Goal: Information Seeking & Learning: Learn about a topic

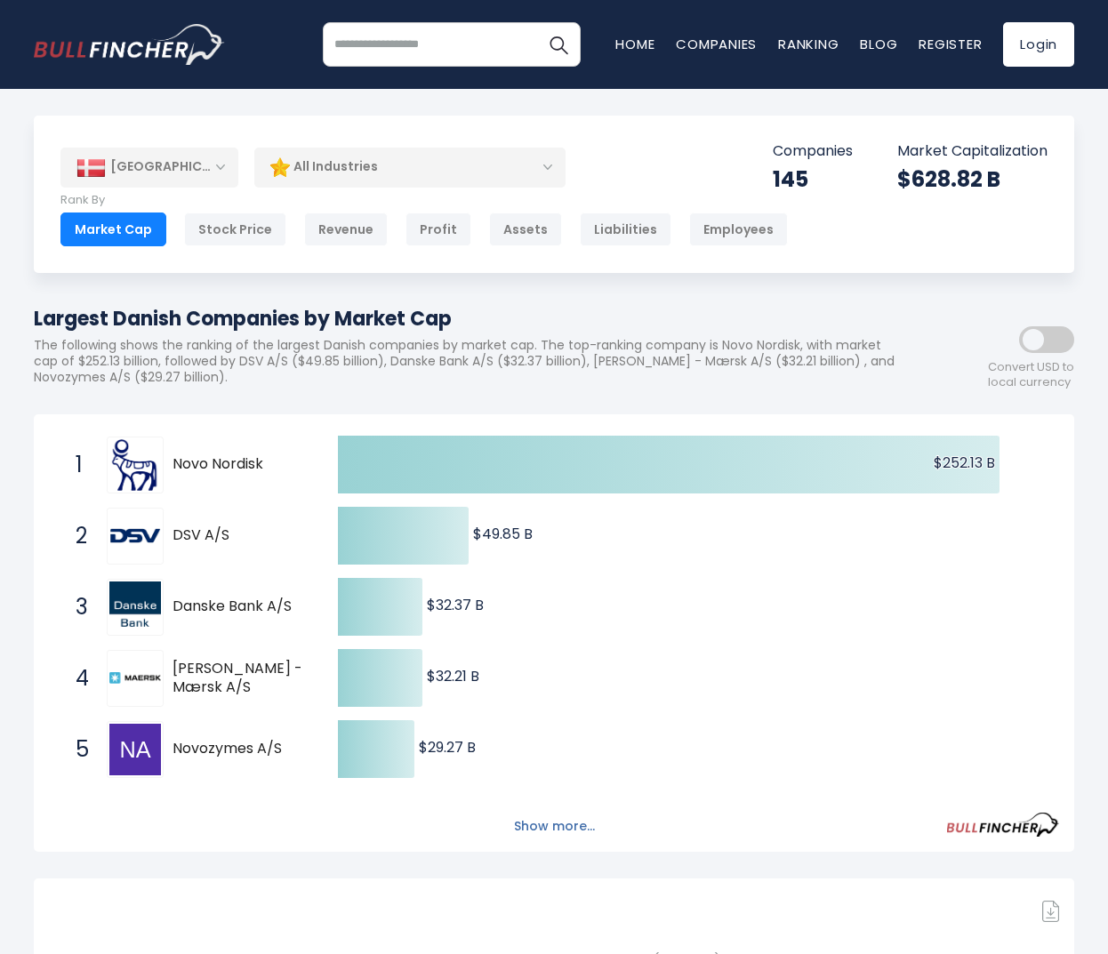
click at [559, 817] on button "Show more..." at bounding box center [554, 826] width 102 height 29
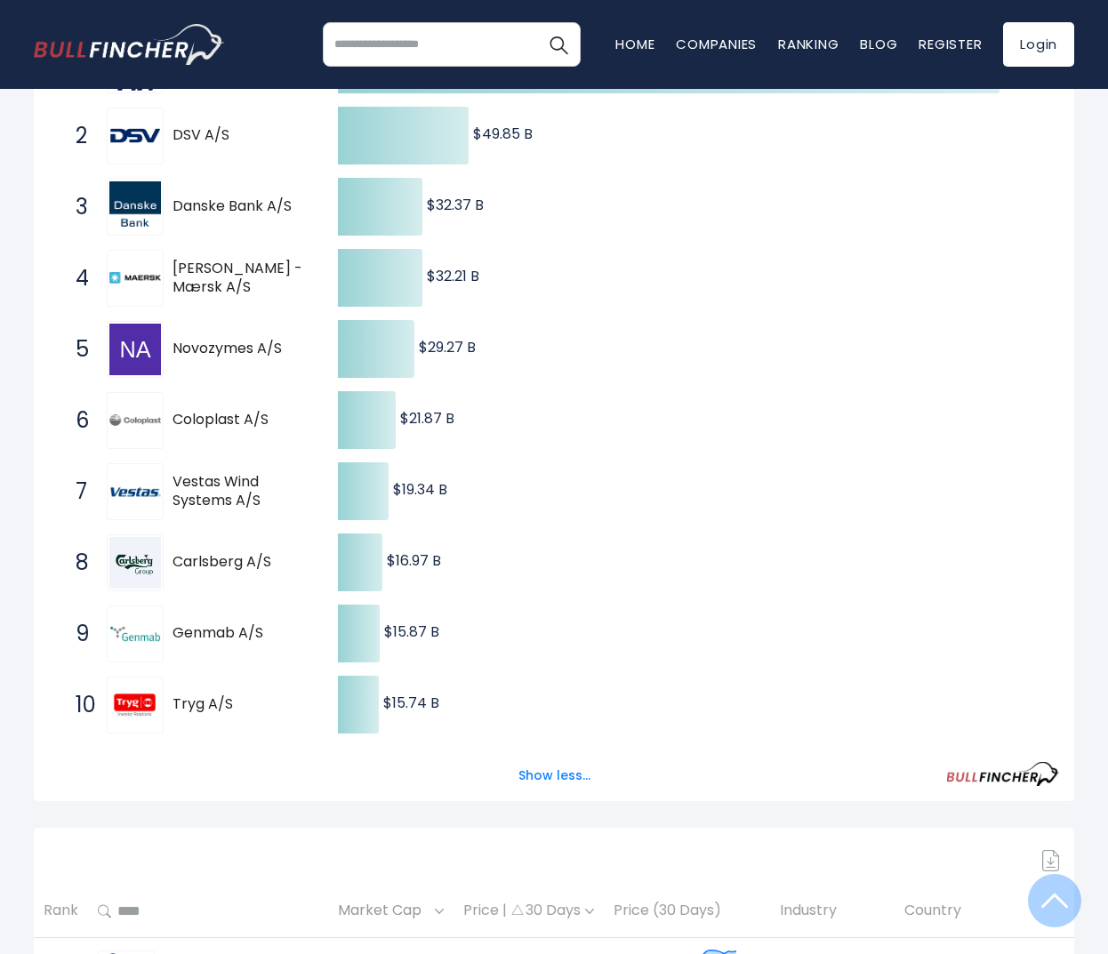
scroll to position [600, 0]
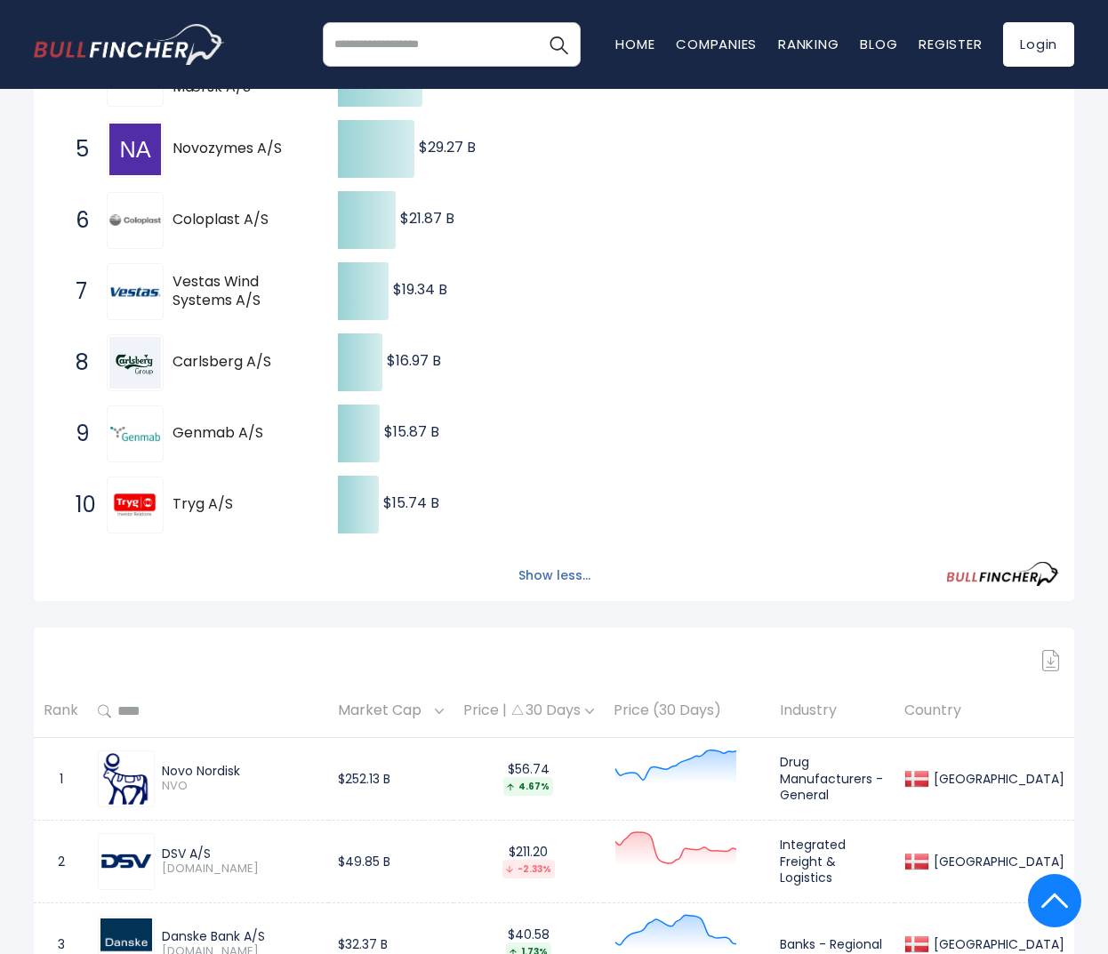
click at [531, 578] on button "Show less..." at bounding box center [554, 575] width 93 height 29
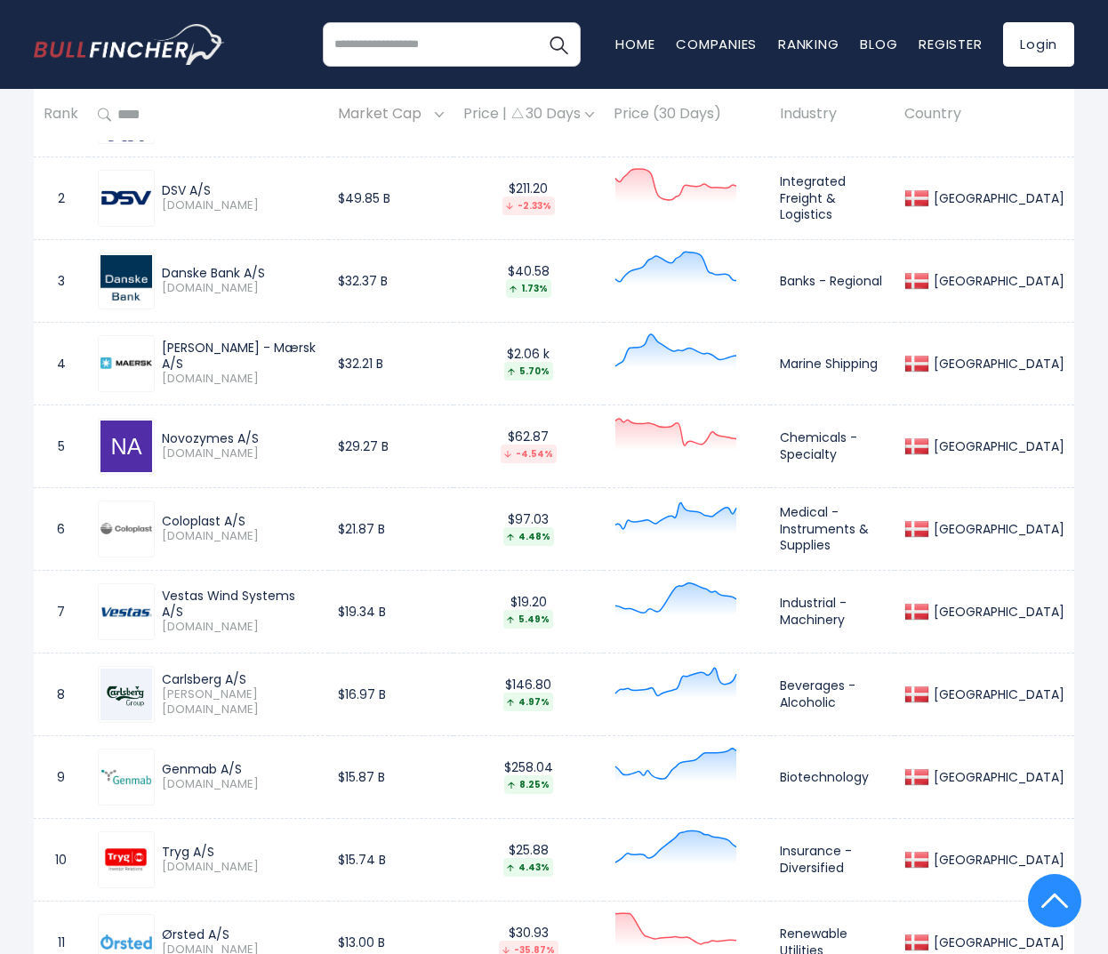
scroll to position [0, 0]
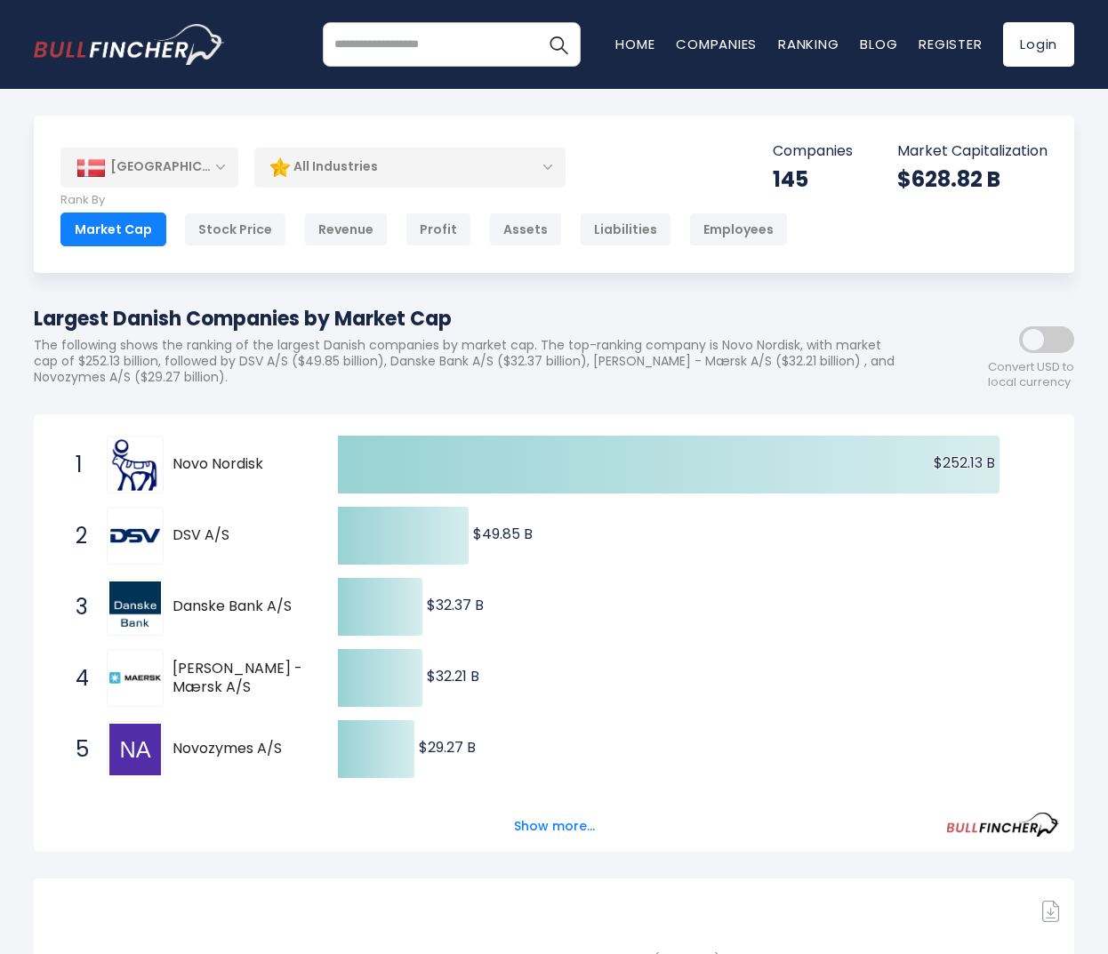
click at [220, 163] on div "[GEOGRAPHIC_DATA]" at bounding box center [149, 167] width 178 height 39
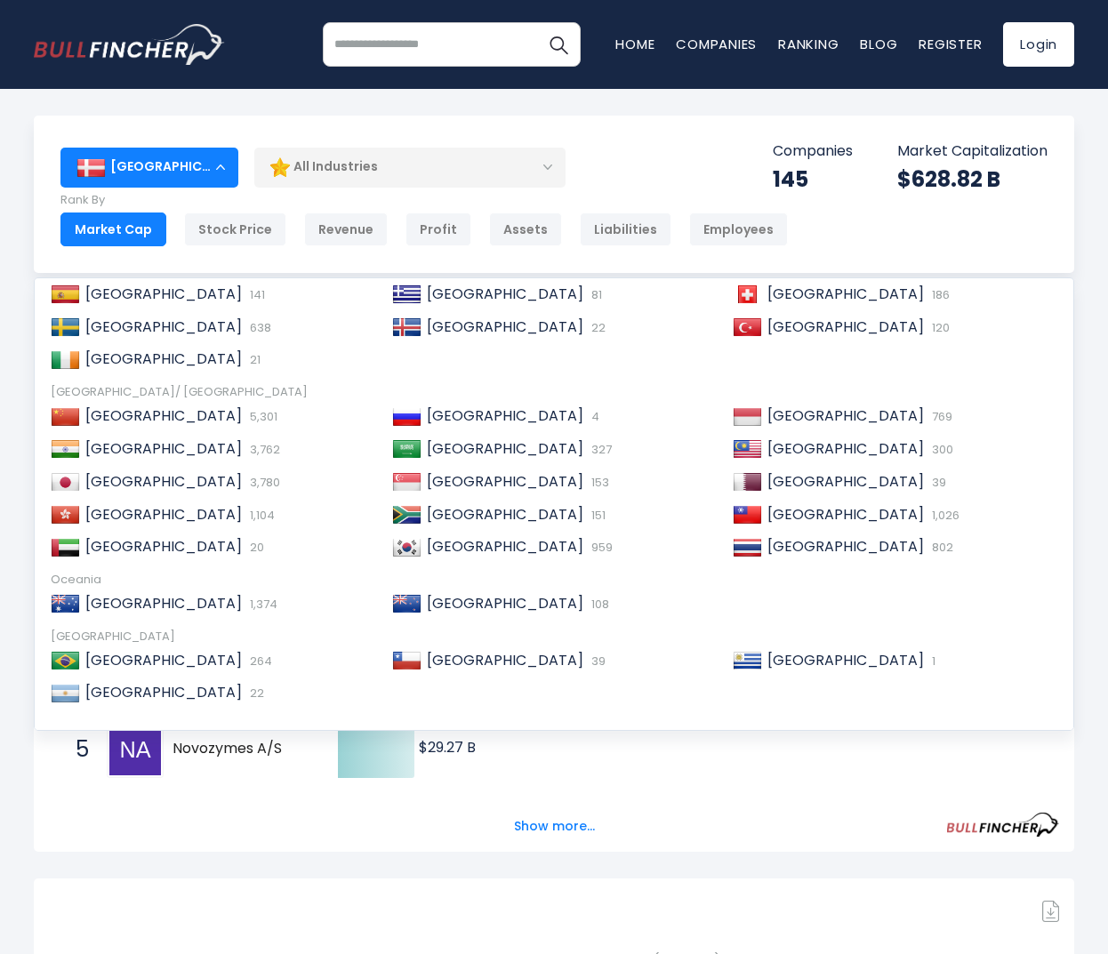
scroll to position [272, 0]
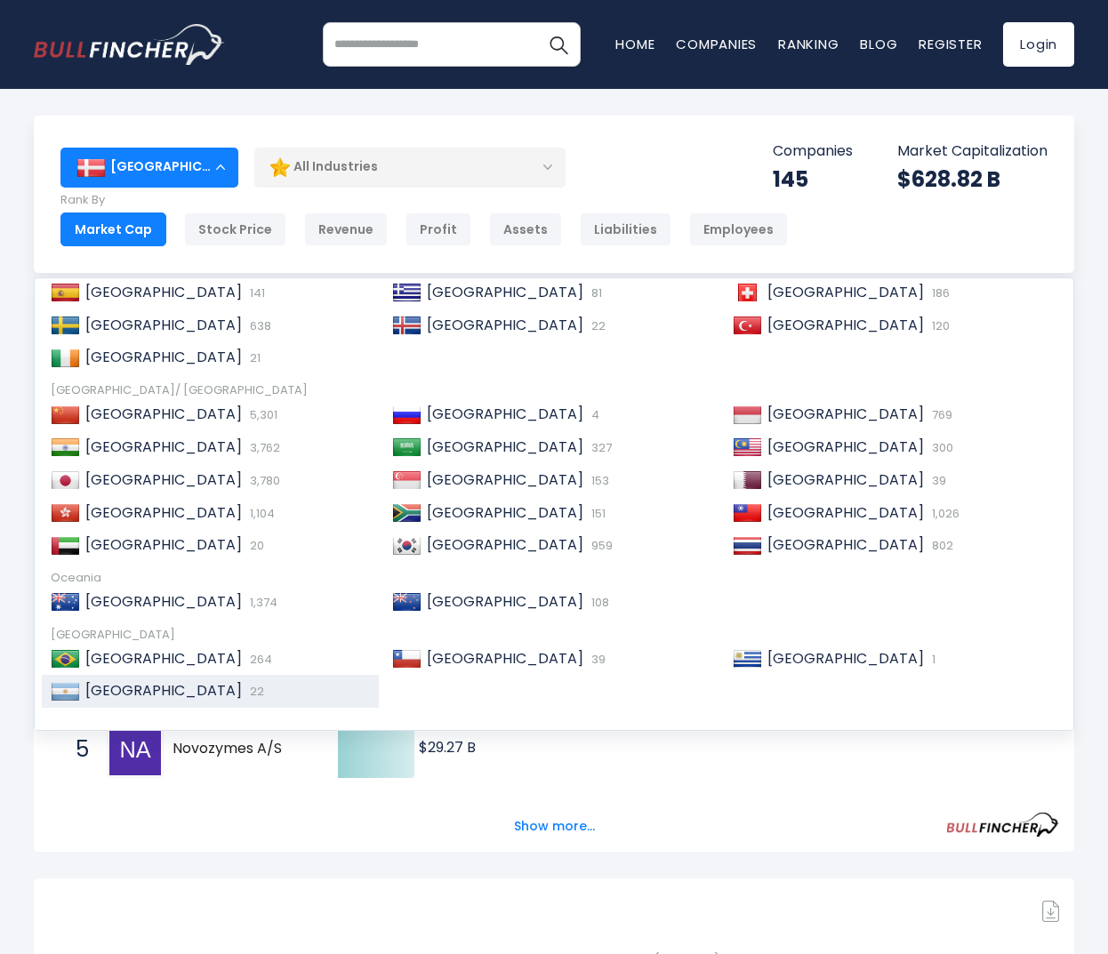
click at [245, 686] on span "22" at bounding box center [254, 691] width 19 height 17
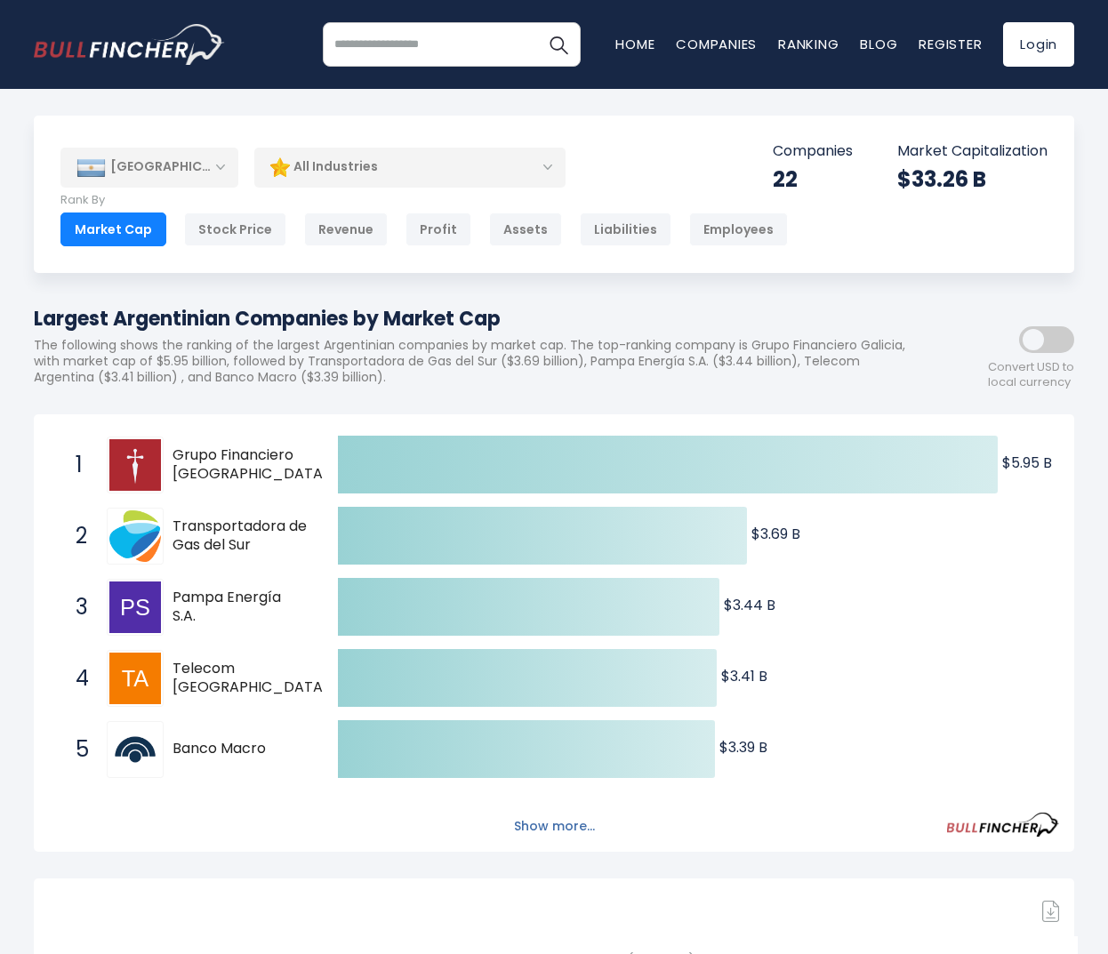
click at [542, 827] on button "Show more..." at bounding box center [554, 826] width 102 height 29
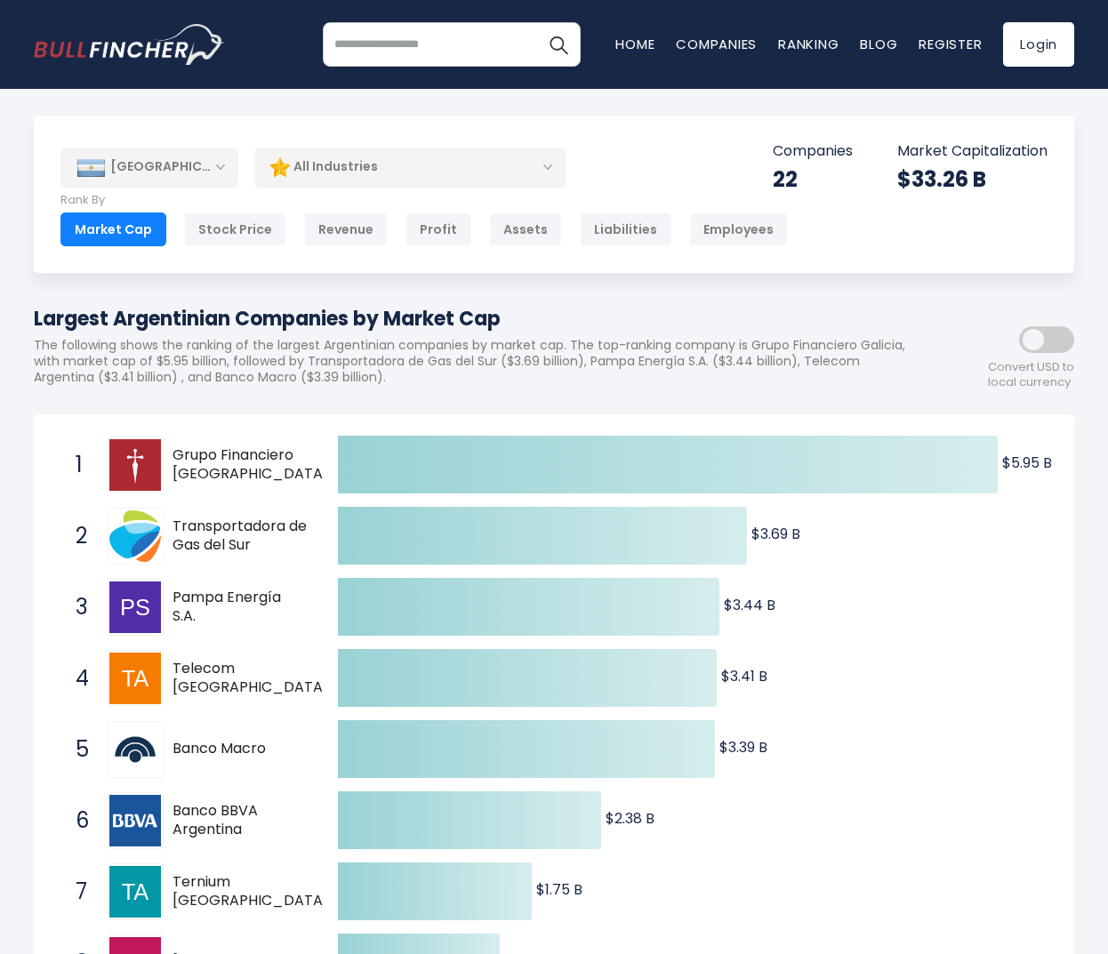
click at [111, 157] on div "Argentina" at bounding box center [149, 167] width 178 height 39
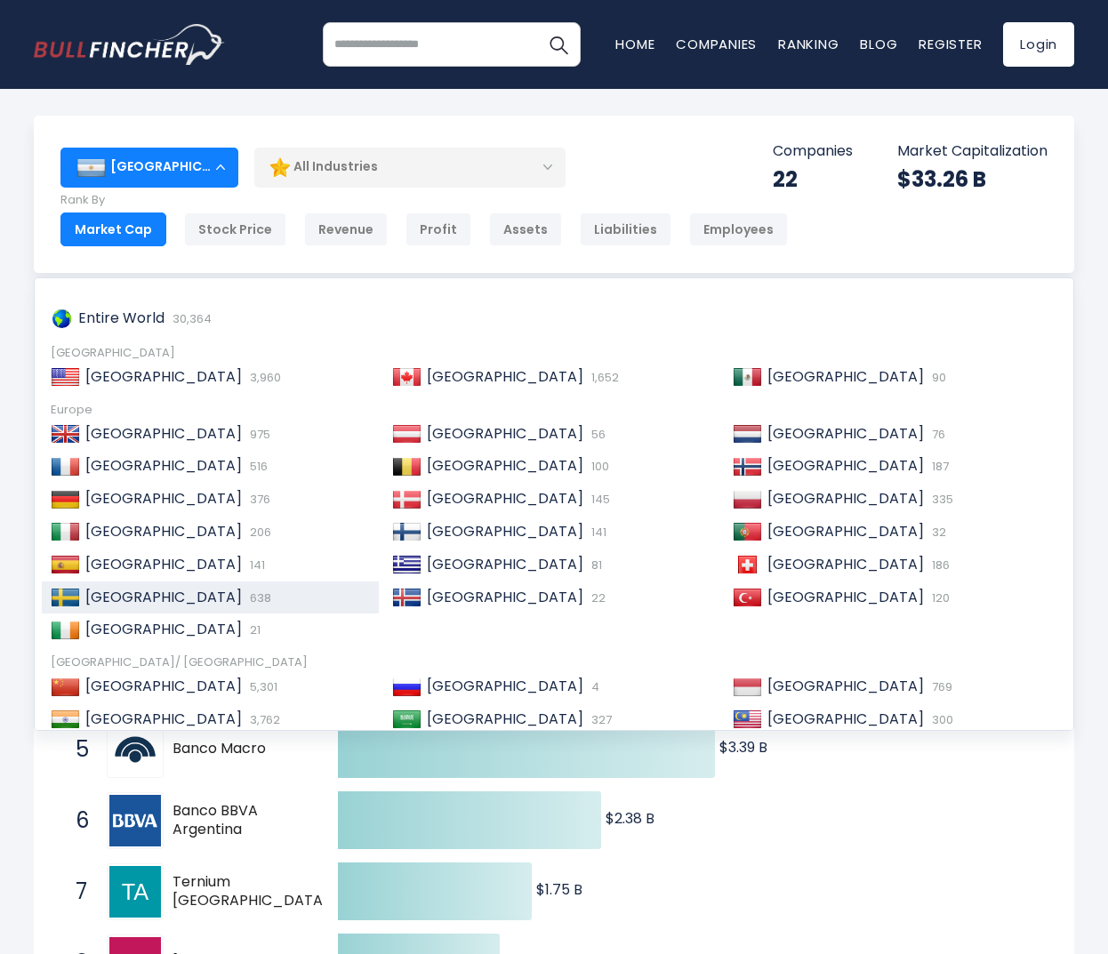
click at [130, 601] on span "[GEOGRAPHIC_DATA]" at bounding box center [163, 597] width 156 height 20
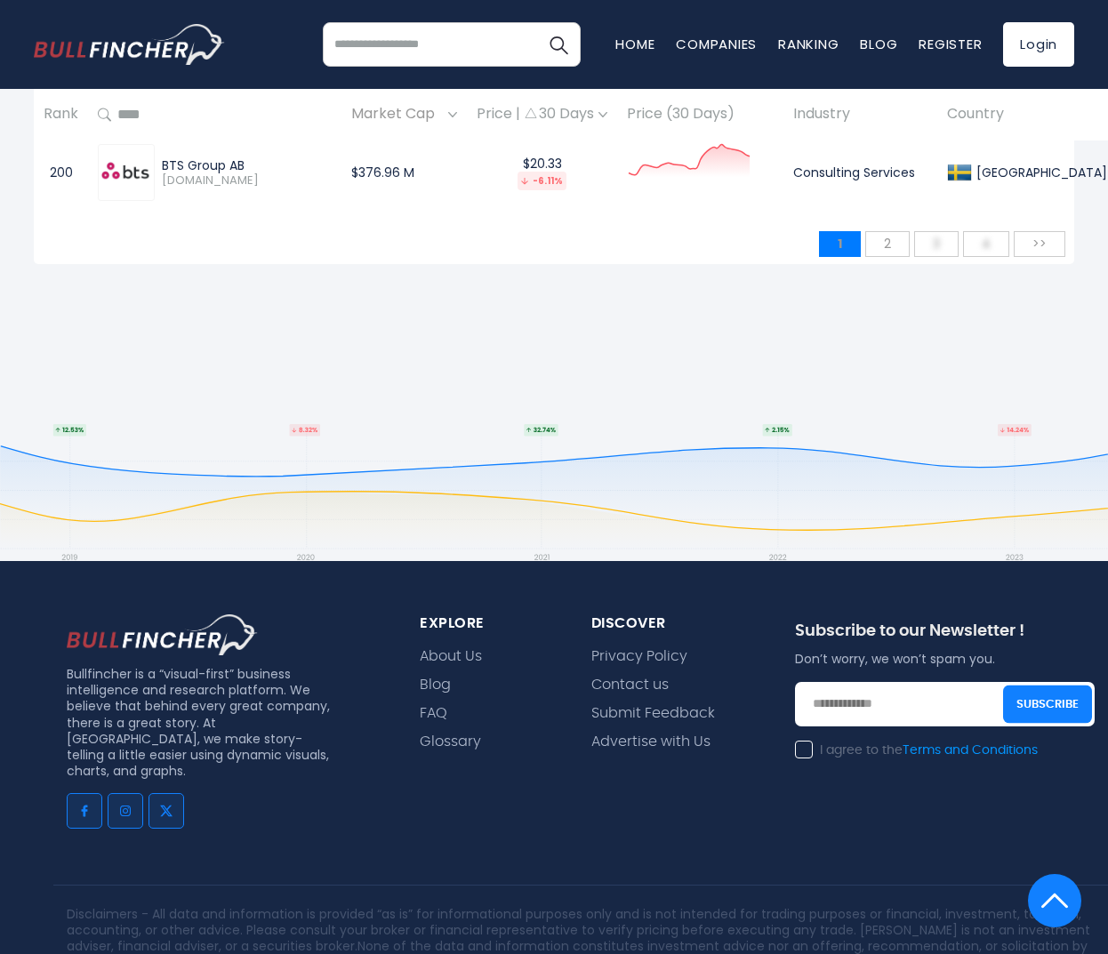
scroll to position [17148, 0]
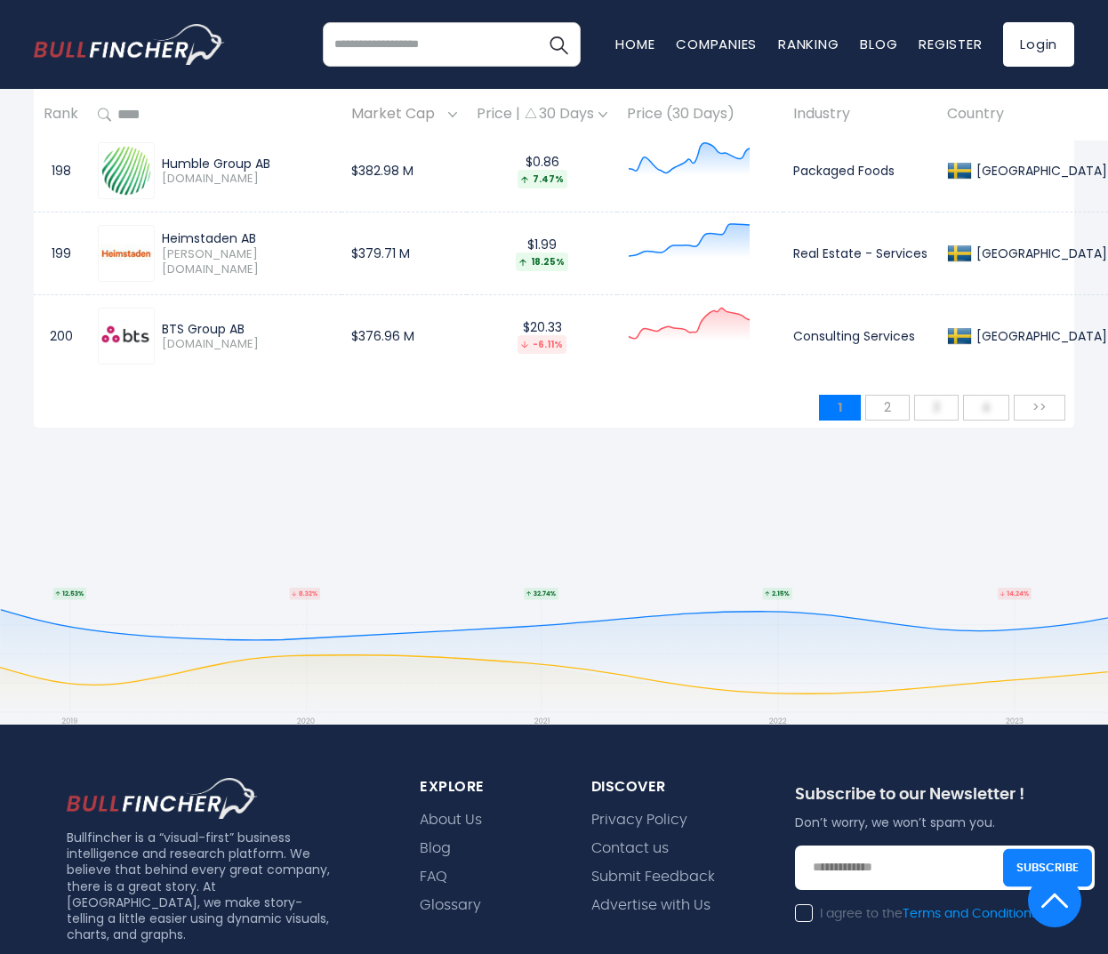
click at [498, 543] on footer "Bullfincher is a “visual-first” business intelligence and research platform. We…" at bounding box center [554, 921] width 1108 height 808
click at [550, 581] on footer "Bullfincher is a “visual-first” business intelligence and research platform. We…" at bounding box center [554, 921] width 1108 height 808
click at [886, 395] on span "2" at bounding box center [887, 407] width 25 height 27
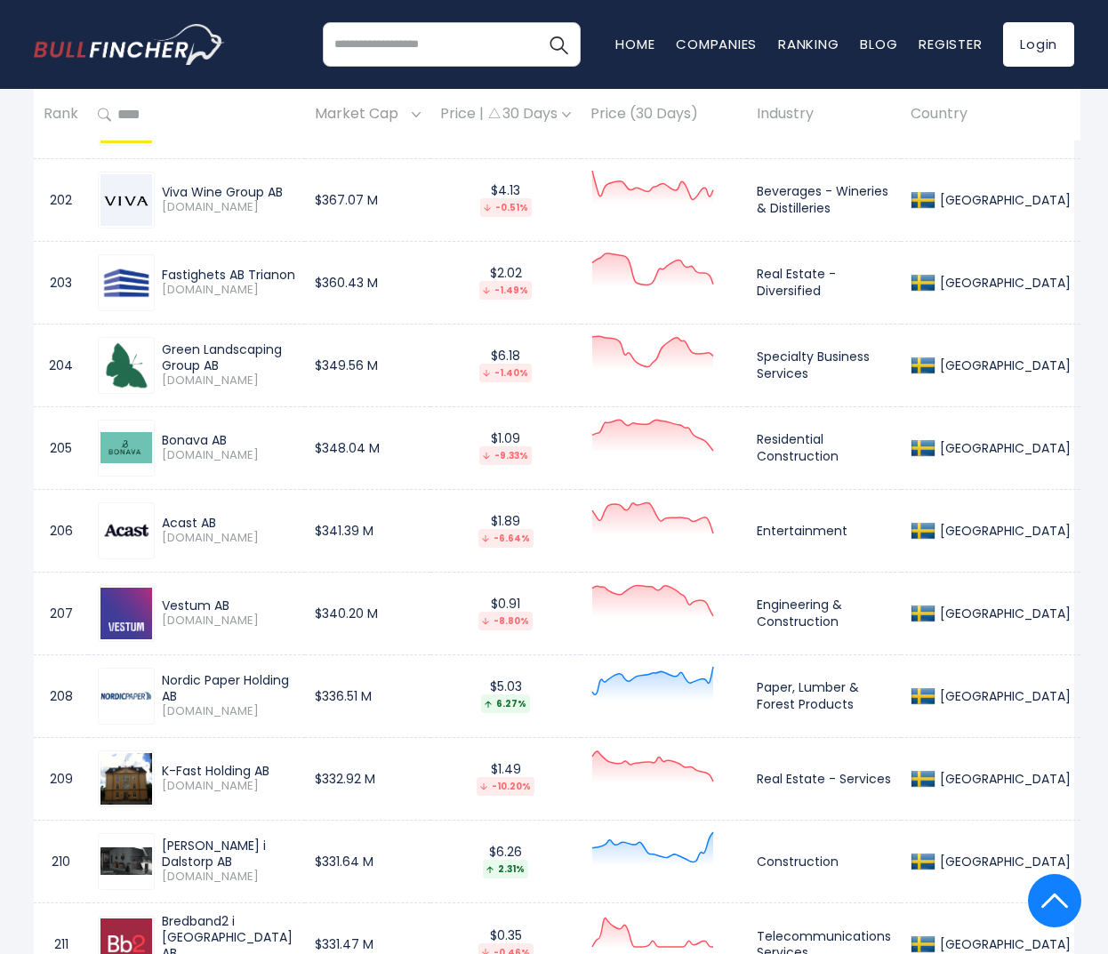
scroll to position [862, 0]
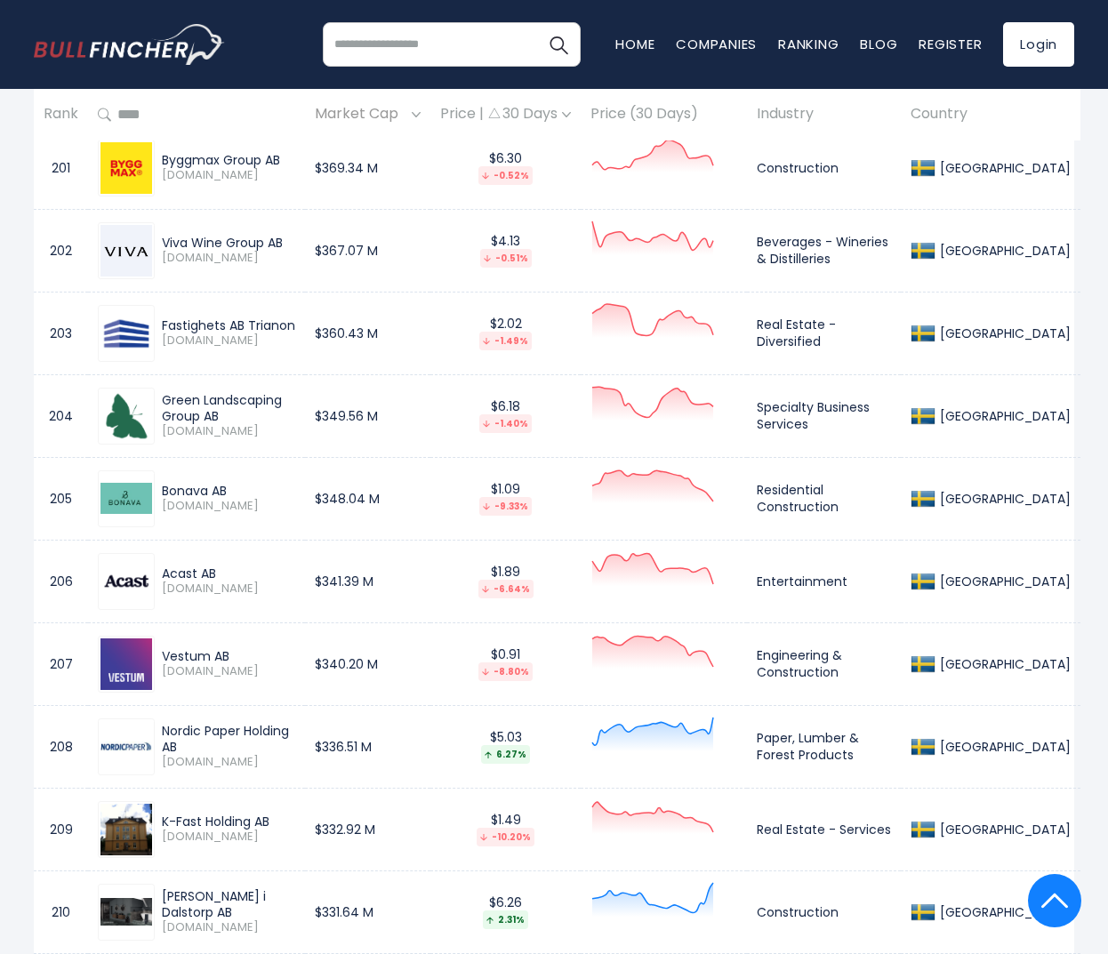
click at [716, 53] on nav "Home Companies Ranking Blog Register Login" at bounding box center [844, 44] width 459 height 44
click at [718, 45] on link "Companies" at bounding box center [716, 44] width 81 height 19
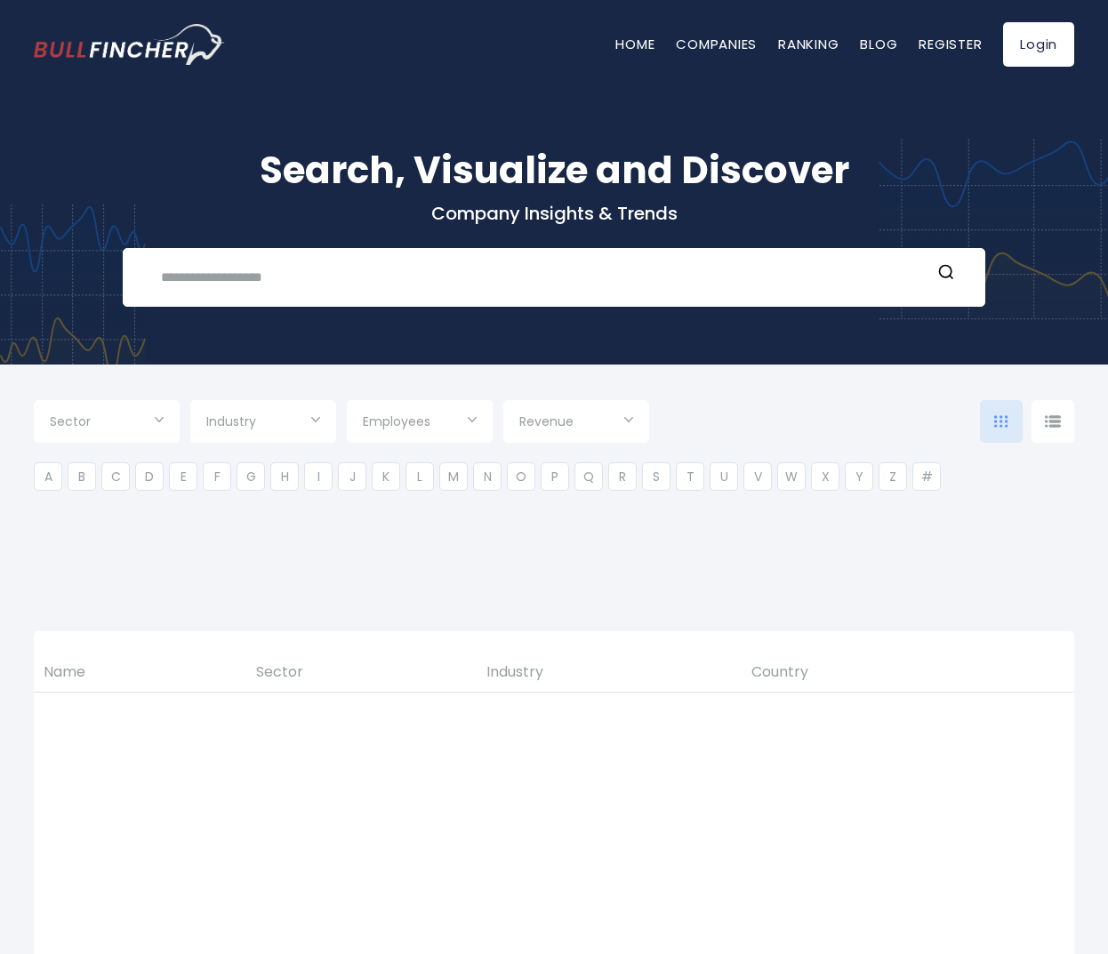
type input "***"
